Goal: Information Seeking & Learning: Learn about a topic

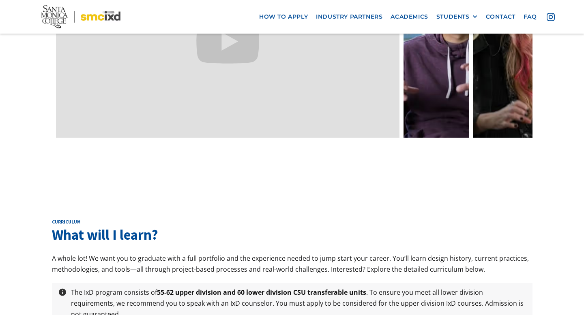
scroll to position [1, 0]
click at [433, 137] on link at bounding box center [436, 43] width 66 height 189
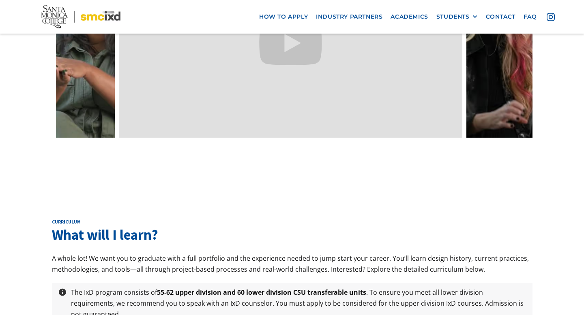
click at [490, 138] on link at bounding box center [499, 43] width 66 height 189
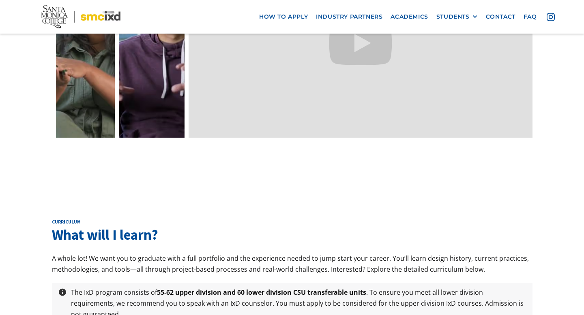
click at [163, 138] on link at bounding box center [152, 43] width 66 height 189
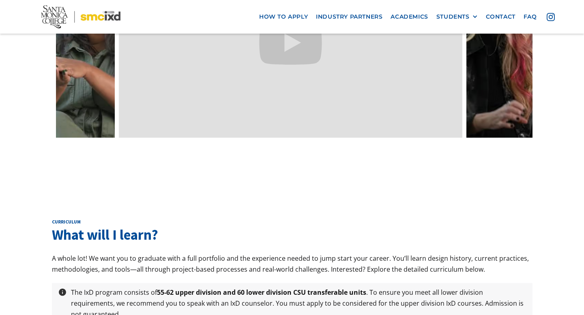
click at [485, 138] on link at bounding box center [499, 43] width 66 height 189
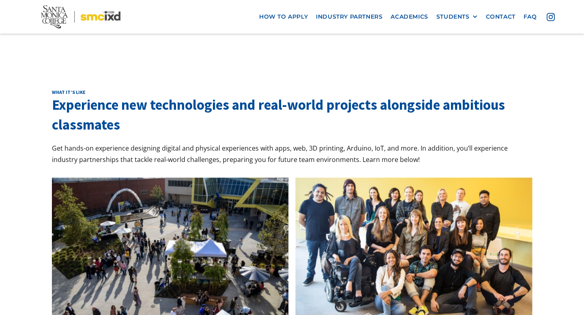
scroll to position [2907, 0]
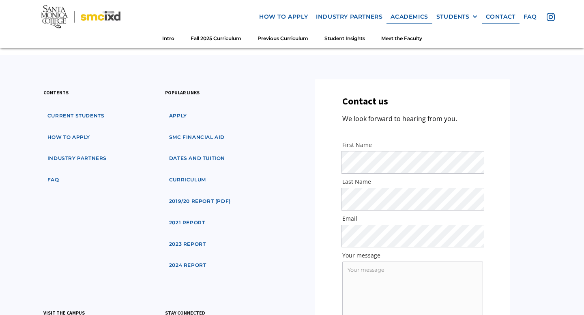
scroll to position [2902, 0]
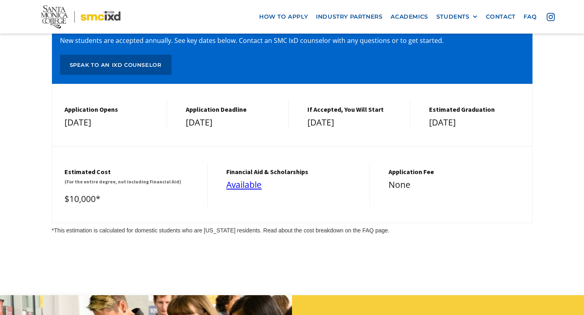
scroll to position [3431, 0]
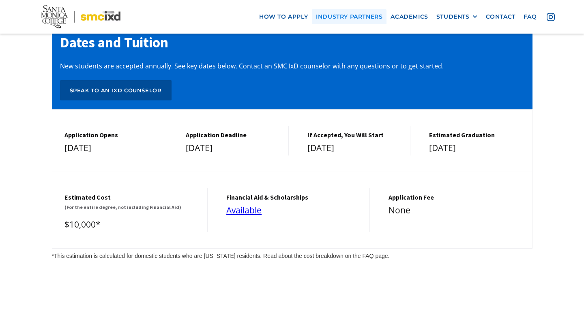
click at [352, 17] on link "industry partners" at bounding box center [349, 16] width 75 height 15
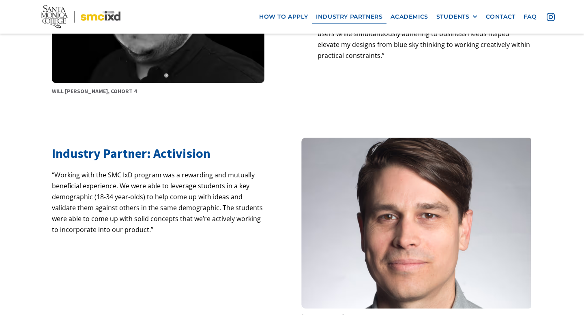
scroll to position [421, 0]
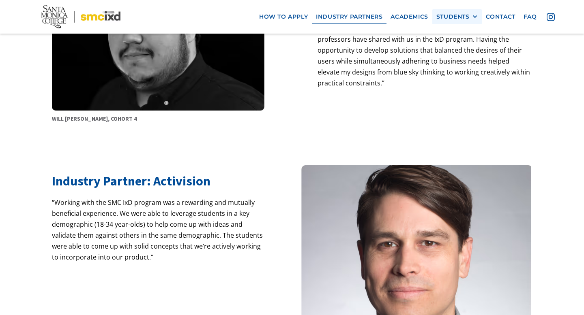
click at [475, 16] on div at bounding box center [475, 17] width 6 height 6
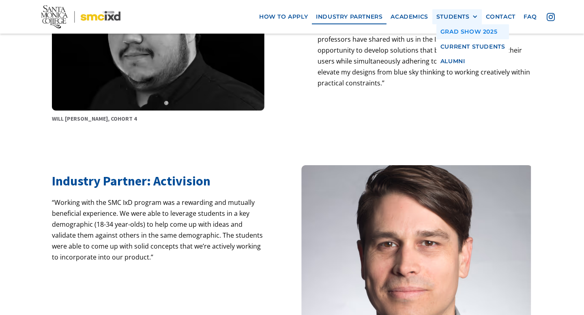
click at [467, 30] on link "GRAD SHOW 2025" at bounding box center [472, 31] width 73 height 15
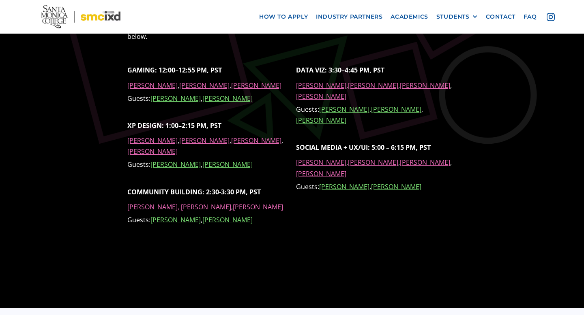
scroll to position [641, 0]
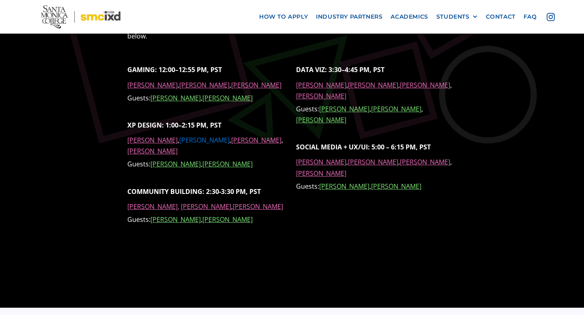
click at [195, 145] on link "[PERSON_NAME]" at bounding box center [204, 140] width 50 height 9
click at [156, 145] on link "[PERSON_NAME]" at bounding box center [152, 140] width 50 height 9
click at [231, 145] on link "[PERSON_NAME]" at bounding box center [256, 140] width 50 height 9
click at [178, 156] on link "[PERSON_NAME]" at bounding box center [152, 151] width 50 height 9
click at [165, 90] on link "[PERSON_NAME]" at bounding box center [152, 85] width 50 height 9
